Goal: Information Seeking & Learning: Find specific fact

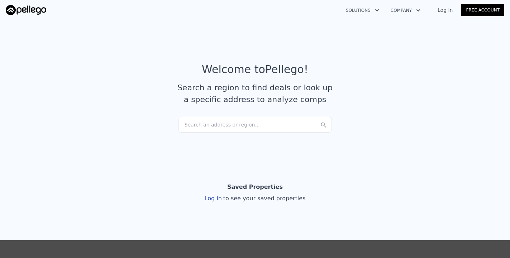
drag, startPoint x: 196, startPoint y: 147, endPoint x: 197, endPoint y: 133, distance: 13.6
click at [197, 133] on section "Welcome to Pellego ! Search a region to find deals or look up a specific addres…" at bounding box center [255, 87] width 510 height 140
click at [199, 133] on section "Welcome to Pellego ! Search a region to find deals or look up a specific addres…" at bounding box center [255, 87] width 510 height 140
click at [199, 129] on div "Search an address or region..." at bounding box center [254, 125] width 153 height 16
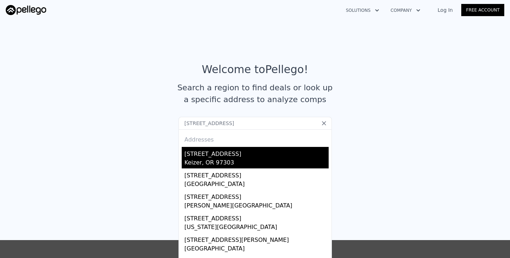
type input "[STREET_ADDRESS]"
click at [193, 160] on div "Keizer, OR 97303" at bounding box center [256, 163] width 144 height 10
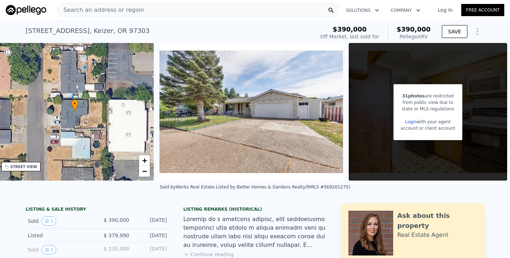
scroll to position [0, 171]
click at [243, 51] on img at bounding box center [250, 112] width 183 height 138
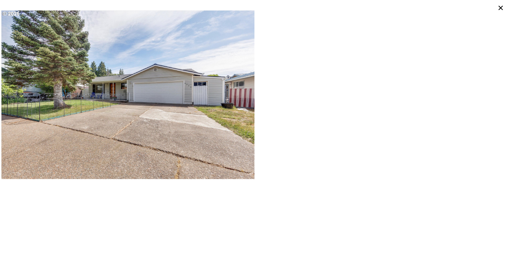
click at [499, 9] on icon at bounding box center [500, 8] width 10 height 10
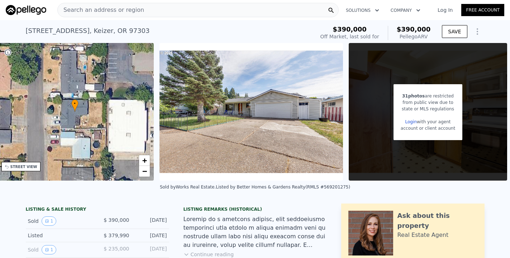
scroll to position [0, 0]
drag, startPoint x: 383, startPoint y: 133, endPoint x: 371, endPoint y: 133, distance: 11.5
click at [371, 134] on div "31 photos are restricted from public view due to state or MLS regulations Login…" at bounding box center [428, 112] width 158 height 138
click at [421, 97] on span "31 photos" at bounding box center [413, 95] width 23 height 5
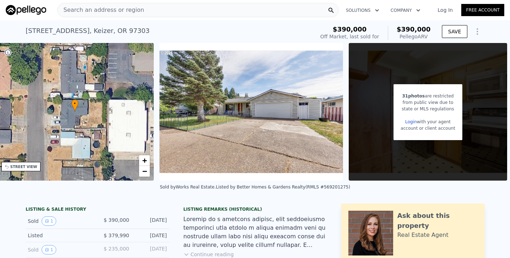
click at [477, 34] on icon "Show Options" at bounding box center [477, 32] width 1 height 6
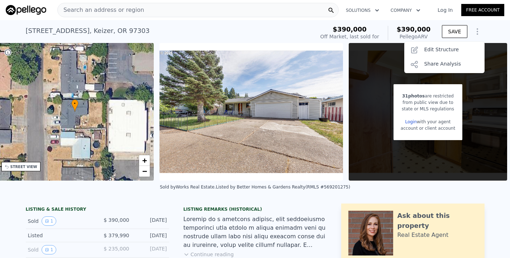
click at [477, 34] on icon "Show Options" at bounding box center [477, 32] width 1 height 6
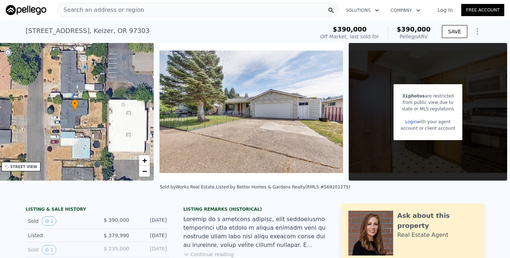
click at [413, 106] on div "state or MLS regulations" at bounding box center [427, 109] width 54 height 6
click at [409, 122] on link "Login" at bounding box center [410, 121] width 11 height 5
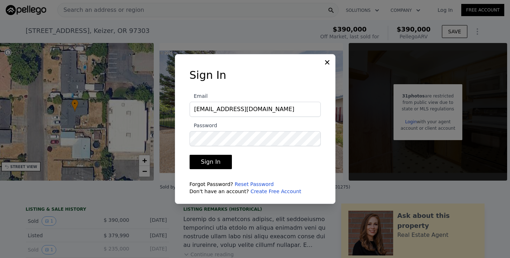
type input "[EMAIL_ADDRESS][DOMAIN_NAME]"
click at [210, 162] on button "Sign In" at bounding box center [210, 162] width 43 height 14
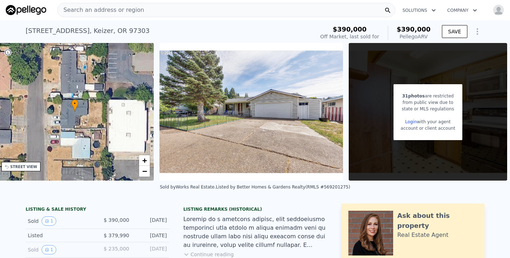
click at [498, 9] on img "button" at bounding box center [498, 9] width 11 height 11
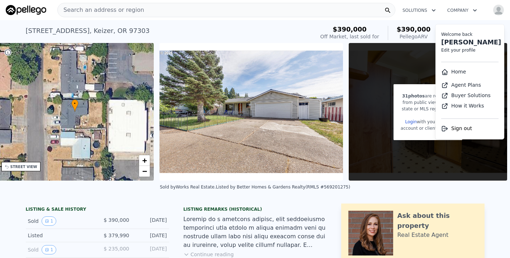
click at [497, 11] on img "button" at bounding box center [498, 9] width 11 height 11
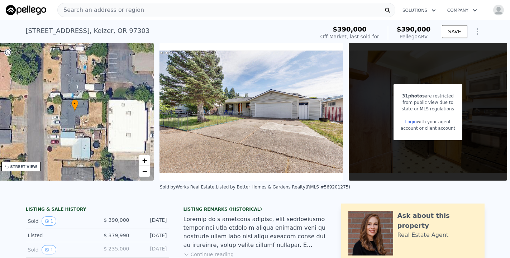
click at [433, 64] on div "31 photos are restricted from public view due to state or MLS regulations Login…" at bounding box center [428, 112] width 158 height 138
click at [493, 10] on img "button" at bounding box center [498, 9] width 11 height 11
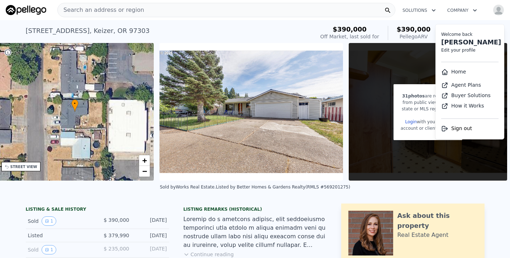
click at [460, 128] on span "Sign out" at bounding box center [461, 128] width 21 height 6
